Goal: Entertainment & Leisure: Consume media (video, audio)

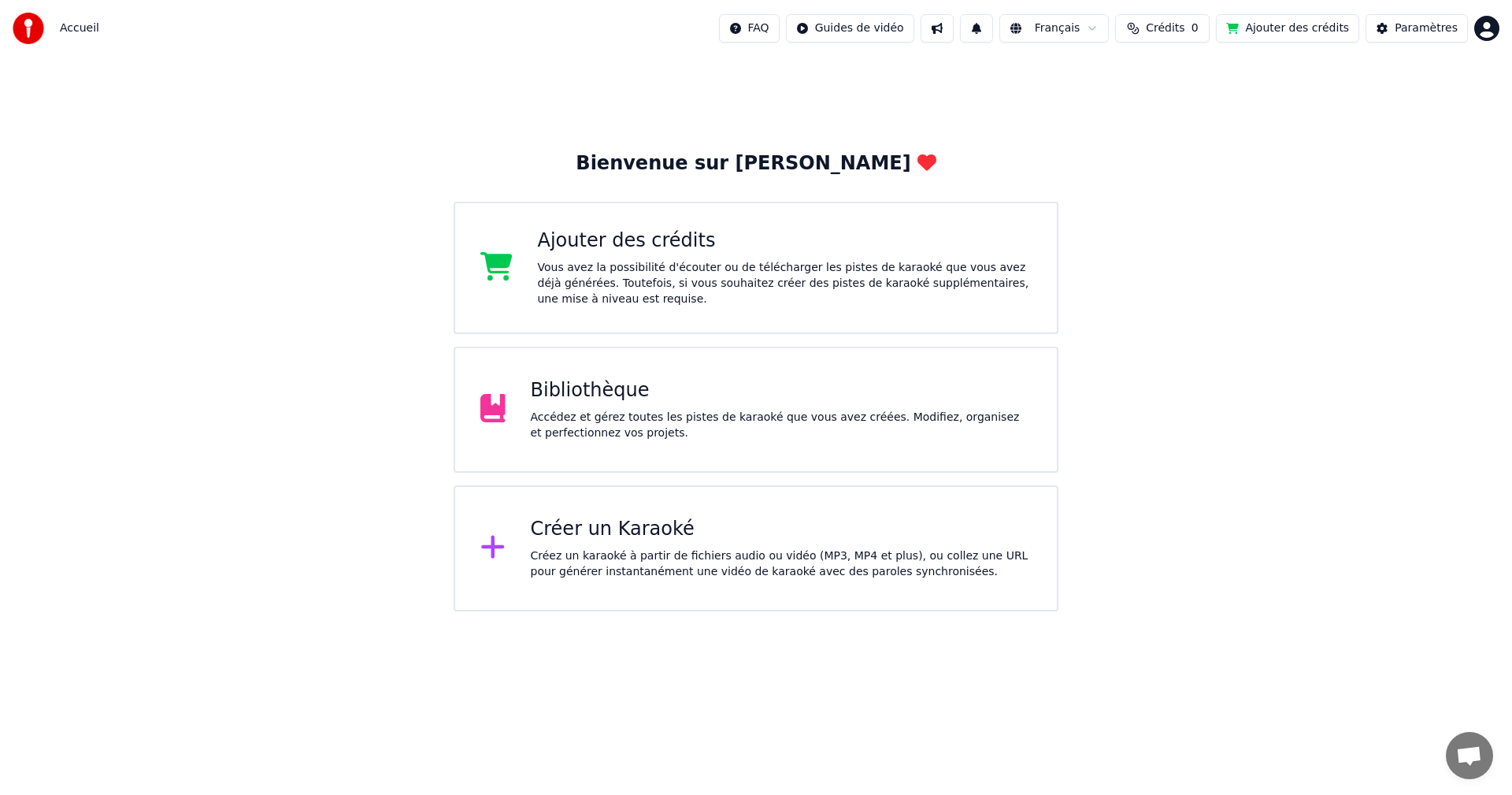
click at [616, 422] on div "Accédez et gérez toutes les pistes de karaoké que vous avez créées. Modifiez, o…" at bounding box center [782, 425] width 502 height 31
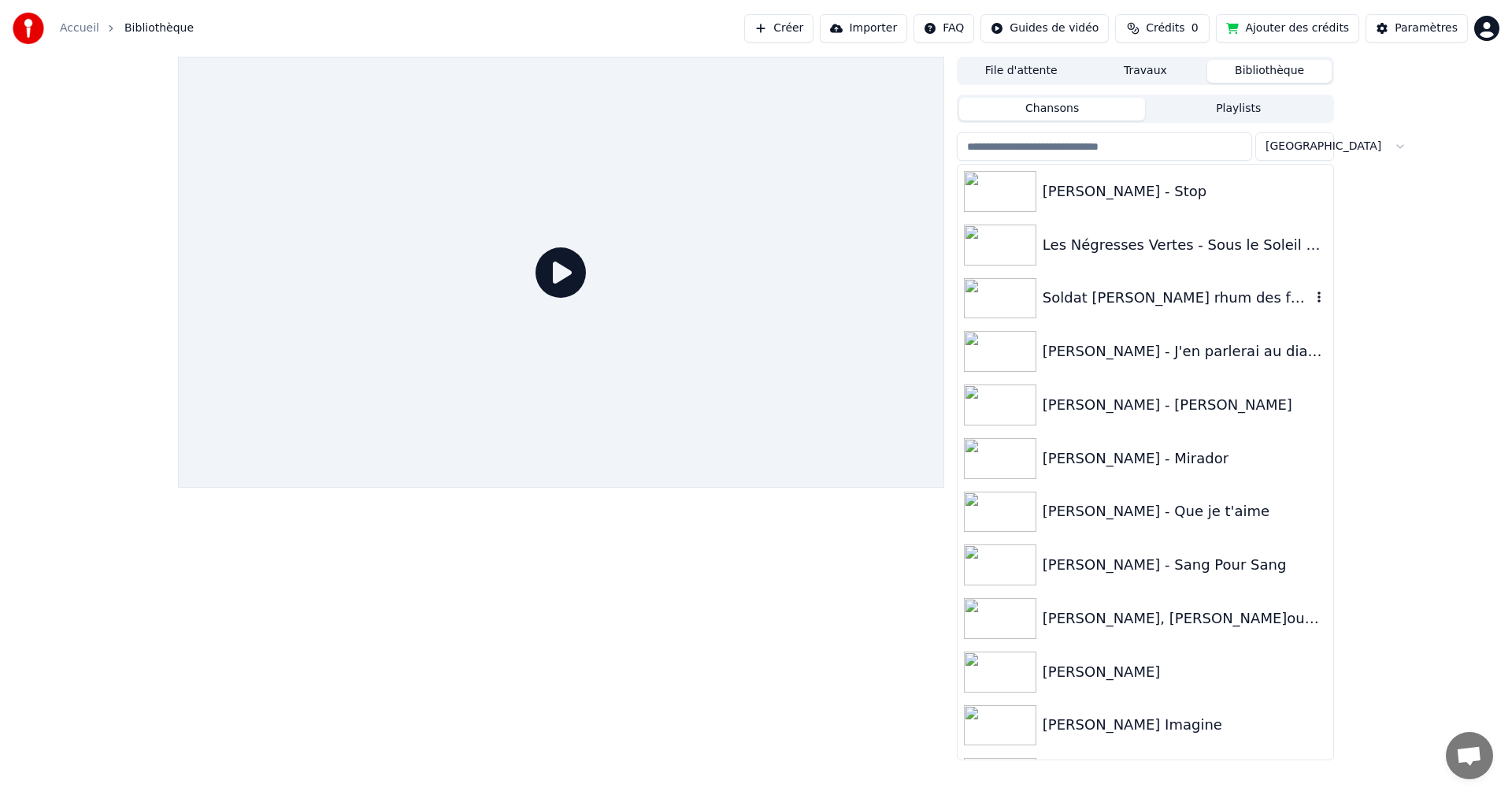
click at [1090, 297] on div "Soldat [PERSON_NAME] rhum des femmes" at bounding box center [1177, 297] width 268 height 22
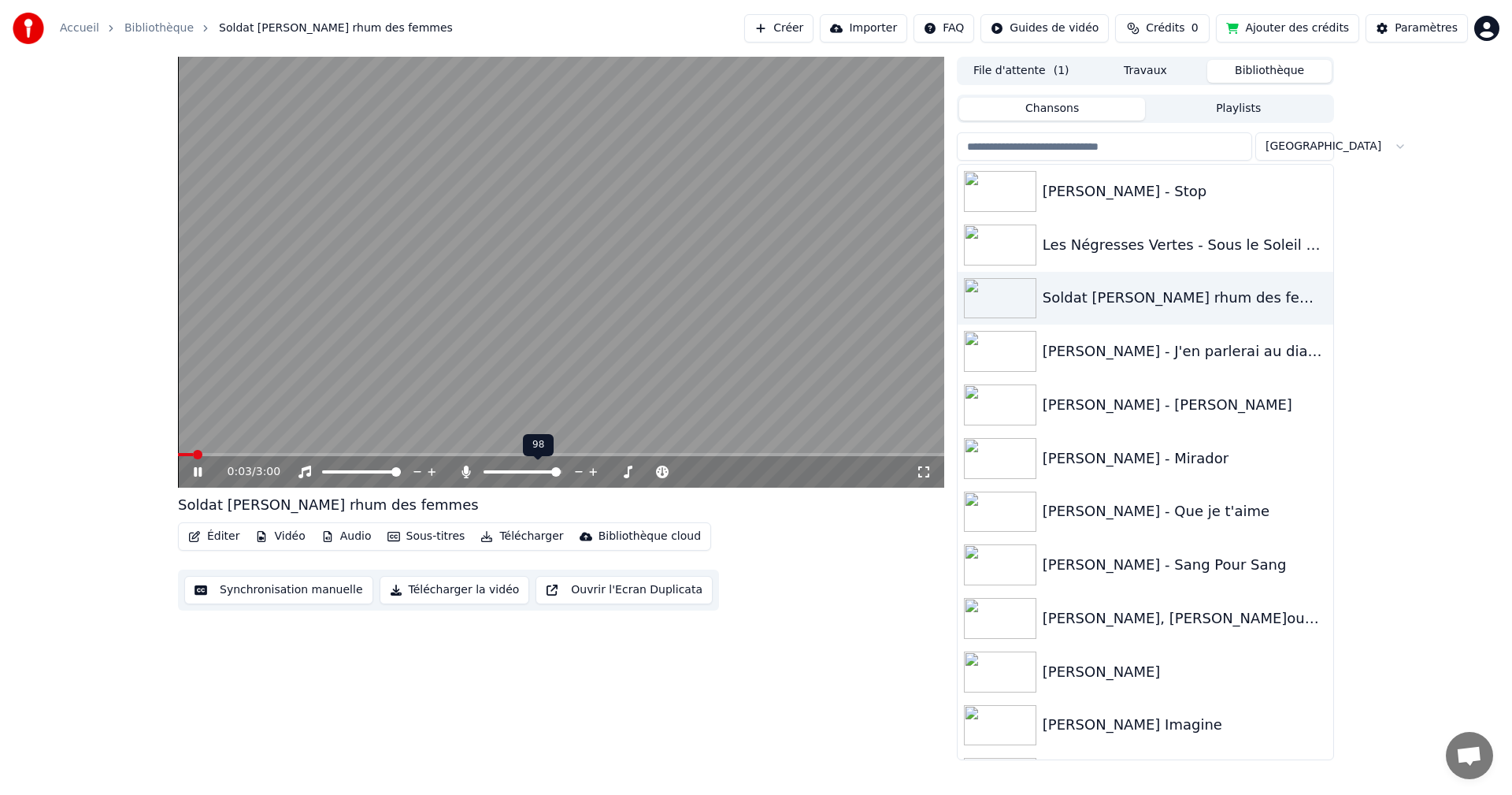
click at [561, 469] on span at bounding box center [555, 471] width 9 height 9
click at [211, 462] on div "0:59 / 3:00" at bounding box center [561, 472] width 766 height 31
click at [199, 470] on icon at bounding box center [198, 471] width 8 height 9
click at [1311, 245] on icon "button" at bounding box center [1318, 244] width 16 height 12
click at [1393, 212] on div "1:00 / 3:00 Soldat [PERSON_NAME] rhum des femmes Éditer Vidéo Audio Sous-titres…" at bounding box center [756, 409] width 1512 height 704
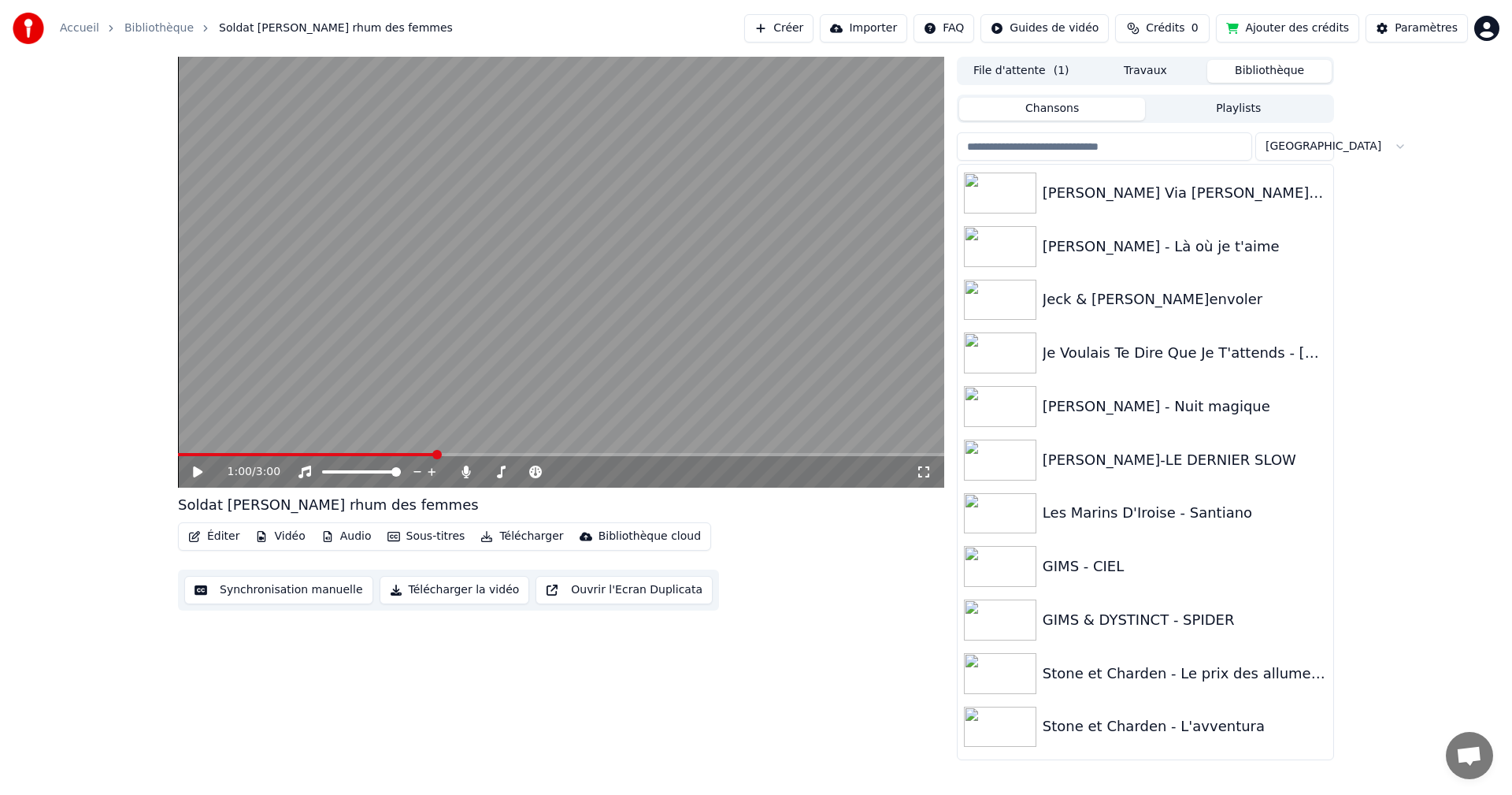
scroll to position [1118, 0]
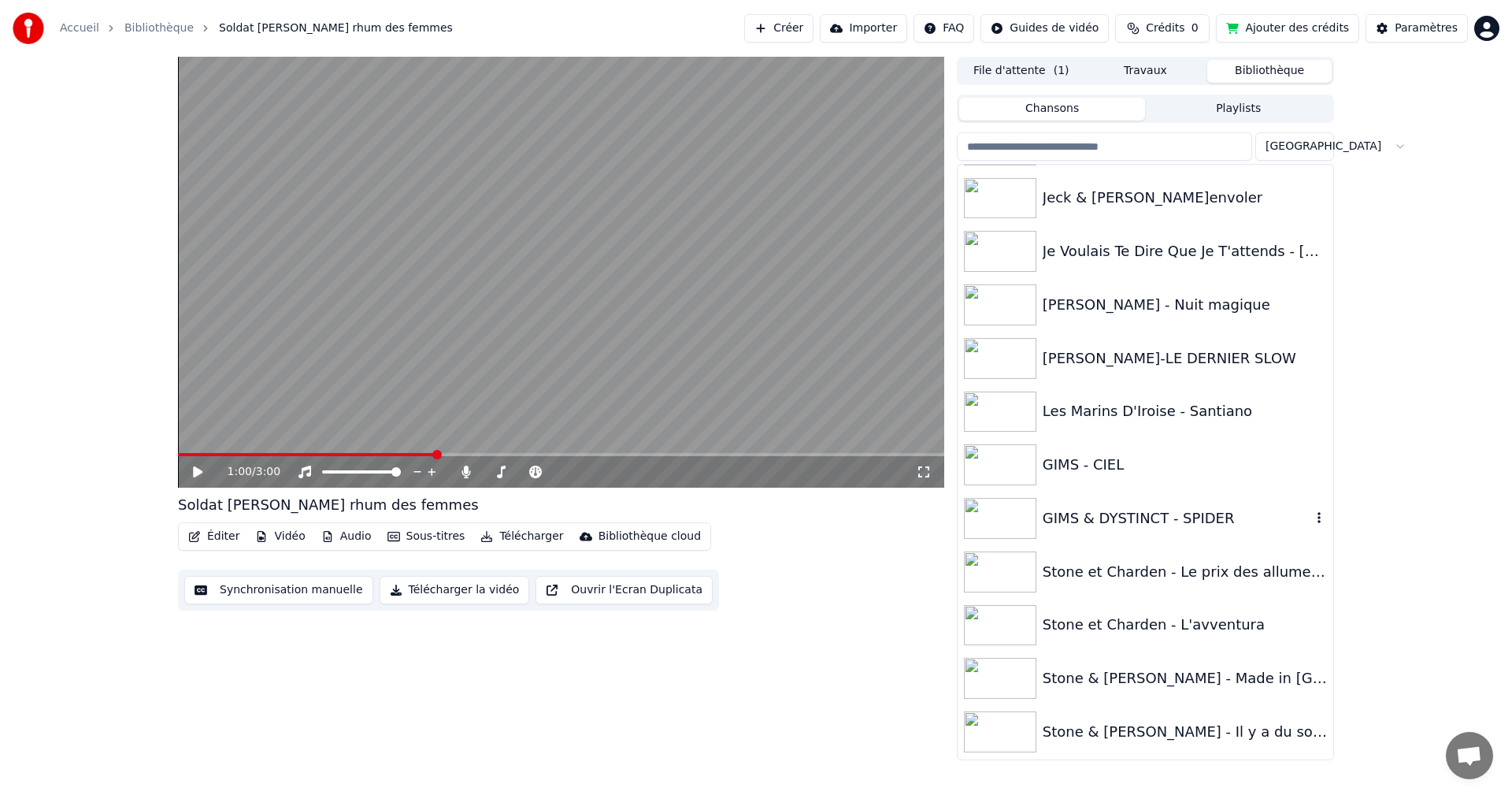
click at [1127, 521] on div "GIMS & DYSTINCT - SPIDER" at bounding box center [1177, 518] width 268 height 22
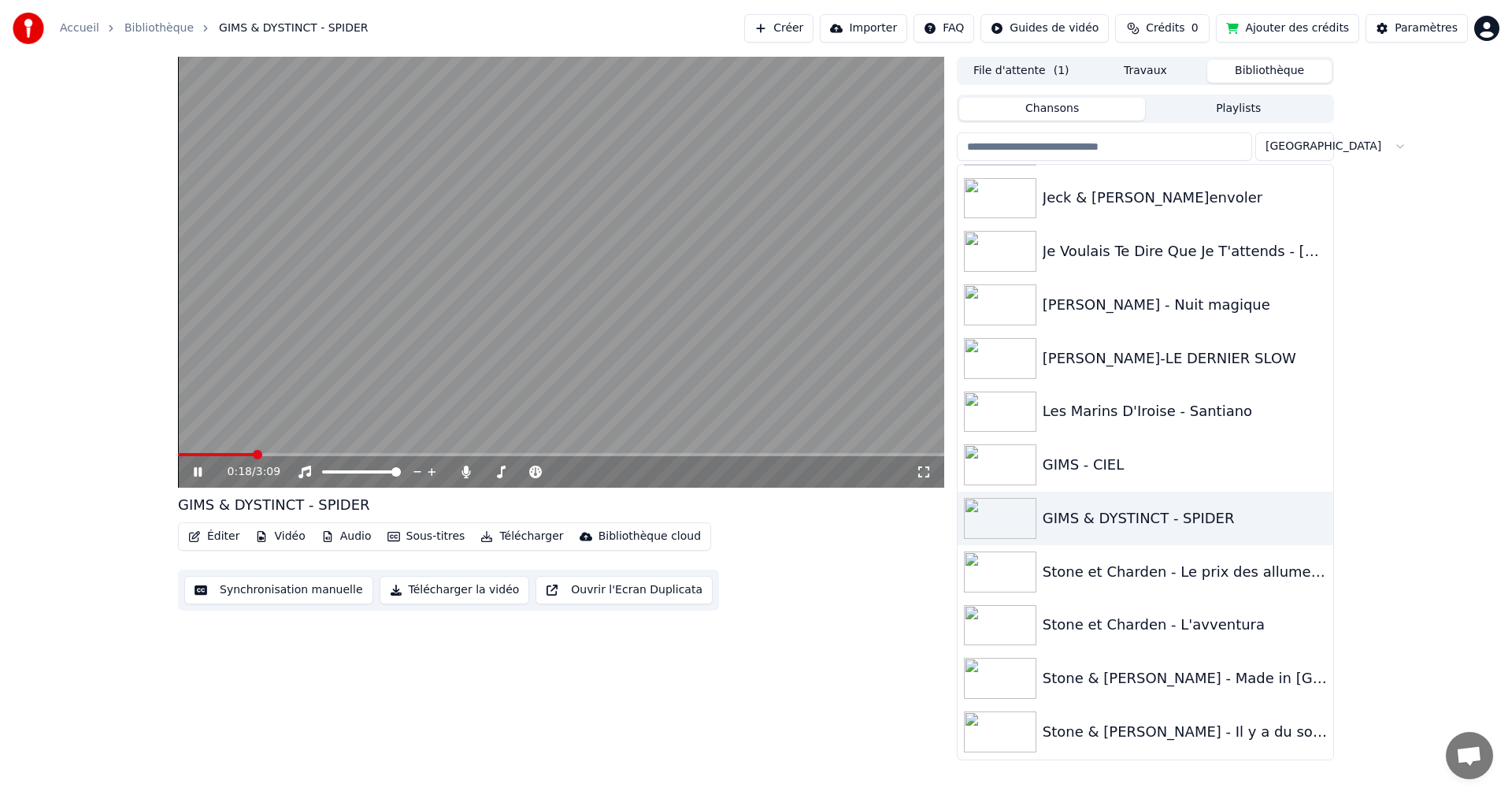
click at [197, 471] on icon at bounding box center [198, 471] width 8 height 9
